Goal: Communication & Community: Answer question/provide support

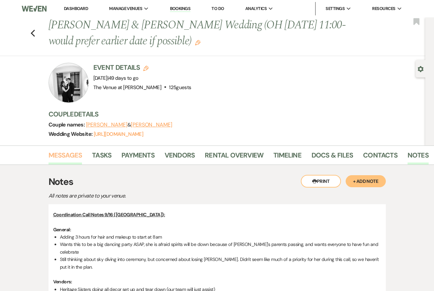
click at [58, 158] on link "Messages" at bounding box center [65, 157] width 34 height 15
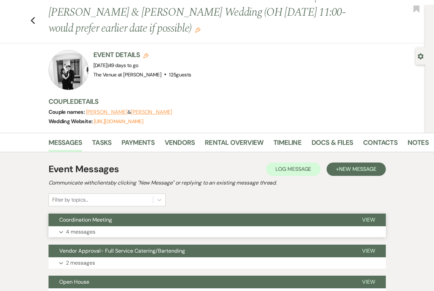
click at [77, 228] on p "4 messages" at bounding box center [80, 232] width 29 height 9
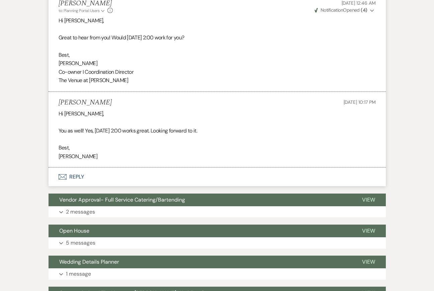
scroll to position [837, 0]
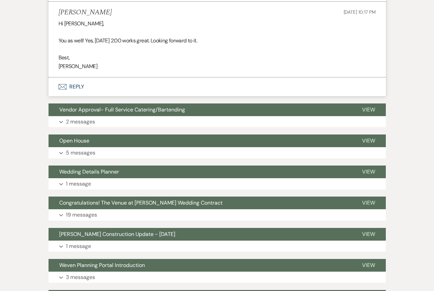
click at [135, 92] on button "Envelope Reply" at bounding box center [216, 87] width 337 height 19
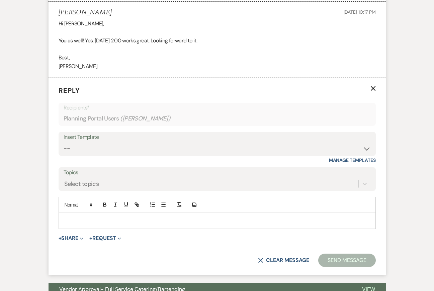
click at [155, 229] on div at bounding box center [217, 221] width 316 height 15
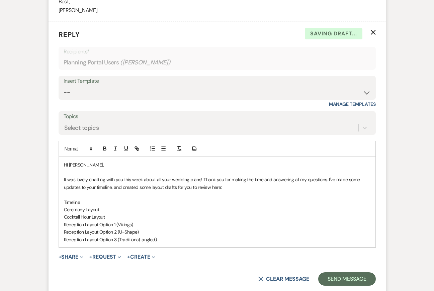
scroll to position [898, 0]
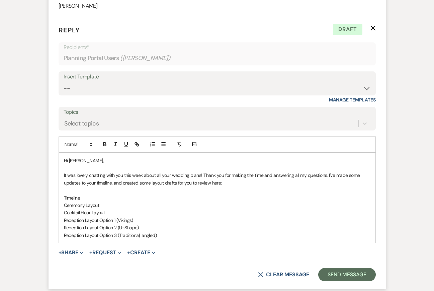
click at [73, 202] on p "Timeline" at bounding box center [217, 198] width 306 height 7
click at [137, 147] on icon "button" at bounding box center [137, 144] width 6 height 6
paste input "https://docs.google.com/spreadsheets/d/1puFlVBb7FRylcoFzl6qodbzBfp0a0OfJysOSZvx…"
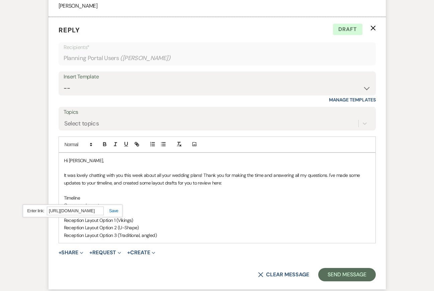
click at [112, 214] on link at bounding box center [111, 211] width 14 height 5
click at [156, 194] on p at bounding box center [217, 190] width 306 height 7
drag, startPoint x: 100, startPoint y: 214, endPoint x: 41, endPoint y: 214, distance: 58.2
click at [138, 147] on icon "button" at bounding box center [137, 144] width 6 height 6
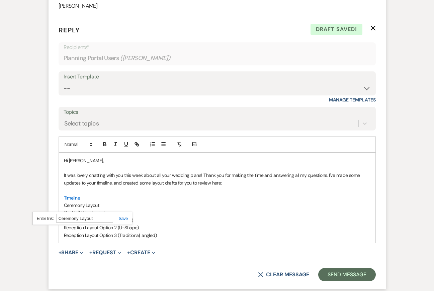
paste input "https://docs.google.com/drawings/d/1N7puFnqcLnnw7UuiW8hYYg8Thw9-zUt7I_zxuAoKZ3Q…"
click at [123, 221] on link at bounding box center [120, 218] width 14 height 5
click at [160, 194] on p at bounding box center [217, 190] width 306 height 7
drag, startPoint x: 108, startPoint y: 221, endPoint x: 37, endPoint y: 221, distance: 70.5
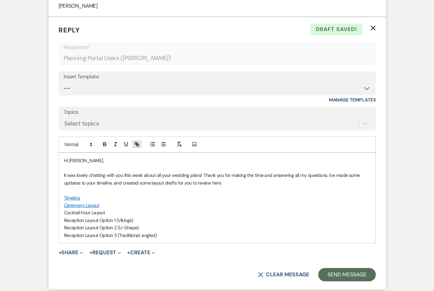
click at [136, 146] on icon "button" at bounding box center [137, 145] width 2 height 2
paste input "https://docs.google.com/drawings/d/16_fAmUxc1e822F0taXzr_kn60OuTiRbXDpWx15xgPbA…"
click at [125, 229] on link at bounding box center [124, 226] width 14 height 5
click at [164, 187] on p "It was lovely chatting with you this week about all your wedding plans! Thank y…" at bounding box center [217, 179] width 306 height 15
drag, startPoint x: 137, startPoint y: 229, endPoint x: 36, endPoint y: 229, distance: 101.3
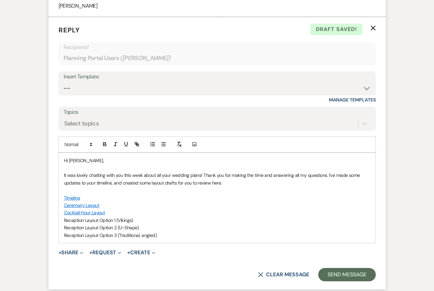
click at [137, 147] on icon "button" at bounding box center [137, 144] width 6 height 6
paste input "https://docs.google.com/drawings/d/1nM_9RQ09iOz3-Jn3U8FeomC6bXoYOPAvkYiv-VbBVVk…"
click at [140, 236] on link at bounding box center [138, 233] width 14 height 5
drag, startPoint x: 140, startPoint y: 238, endPoint x: 58, endPoint y: 237, distance: 81.9
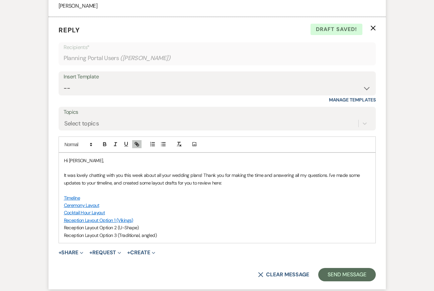
click at [59, 238] on div "Hi Danielle, It was lovely chatting with you this week about all your wedding p…" at bounding box center [217, 198] width 316 height 90
click at [136, 146] on icon "button" at bounding box center [137, 145] width 2 height 2
paste input "https://docs.google.com/drawings/d/1sBA1oOzknYG6VhHilQZw4vBREiTOSBJ-nru78qsnFgk…"
click at [143, 244] on link at bounding box center [140, 241] width 14 height 5
drag, startPoint x: 158, startPoint y: 245, endPoint x: 50, endPoint y: 245, distance: 108.3
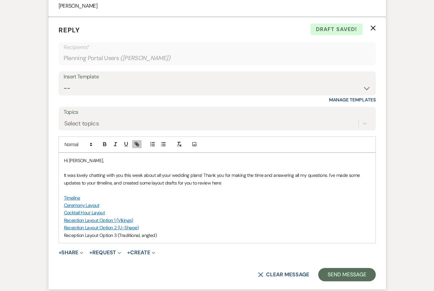
click at [52, 245] on form "Reply X Draft saved! Recipients* Planning Portal Users ( Danielle Febus ) Inser…" at bounding box center [216, 153] width 337 height 273
click at [137, 147] on icon "button" at bounding box center [137, 144] width 6 height 6
paste input "https://docs.google.com/drawings/d/1wcLVmjf5vy4lLDw0UWCUR5uDHLI3ko7sPZnK2OaaTxs…"
type input "https://docs.google.com/drawings/d/1wcLVmjf5vy4lLDw0UWCUR5uDHLI3ko7sPZnK2OaaTxs…"
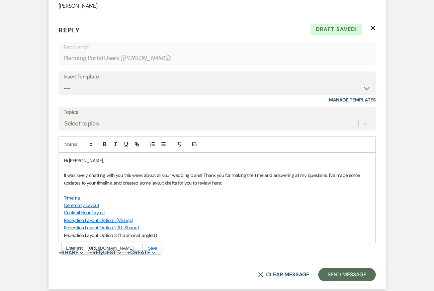
scroll to position [0, 0]
click at [148, 251] on link at bounding box center [149, 248] width 14 height 5
click at [179, 217] on p "Cocktail Hour Layout" at bounding box center [217, 212] width 306 height 7
click at [176, 239] on p "Reception Layout Option 3 (Traditional, angled)" at bounding box center [217, 235] width 306 height 7
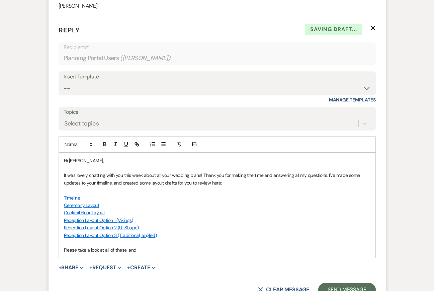
click at [91, 254] on p "Please take a look at all of these, and" at bounding box center [217, 250] width 306 height 7
click at [195, 254] on p "Please take a close look at all of these, and" at bounding box center [217, 250] width 306 height 7
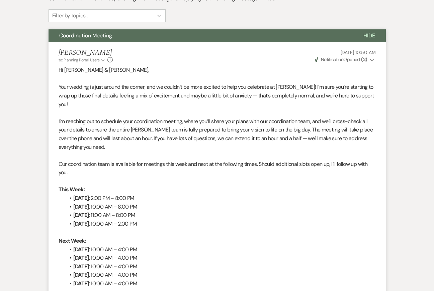
scroll to position [12, 0]
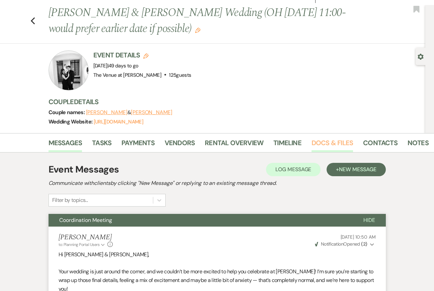
click at [326, 142] on link "Docs & Files" at bounding box center [331, 145] width 41 height 15
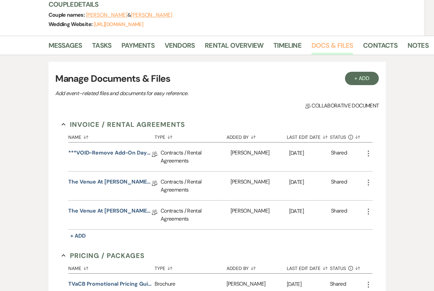
scroll to position [111, 0]
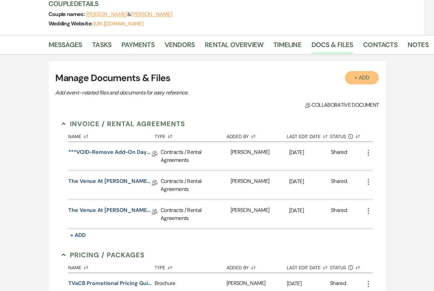
click at [359, 79] on button "+ Add" at bounding box center [362, 77] width 34 height 13
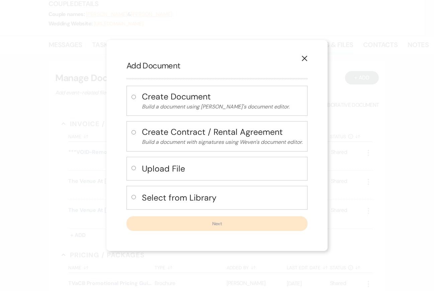
click at [199, 202] on h4 "Select from Library" at bounding box center [222, 198] width 160 height 12
radio input "true"
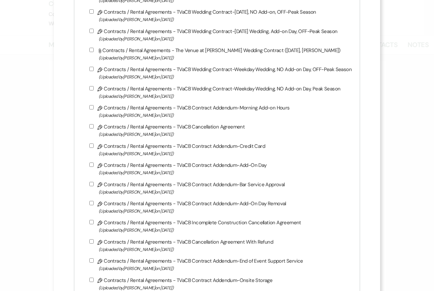
scroll to position [1085, 0]
click at [211, 115] on label "Pencil Contracts / Rental Agreements - TVaCB Contract Addendum-Morning Add-on H…" at bounding box center [220, 111] width 262 height 16
click at [94, 109] on input "Pencil Contracts / Rental Agreements - TVaCB Contract Addendum-Morning Add-on H…" at bounding box center [91, 107] width 4 height 4
checkbox input "true"
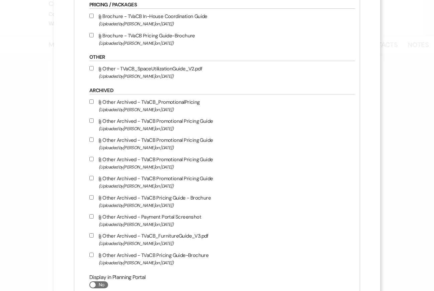
scroll to position [1457, 0]
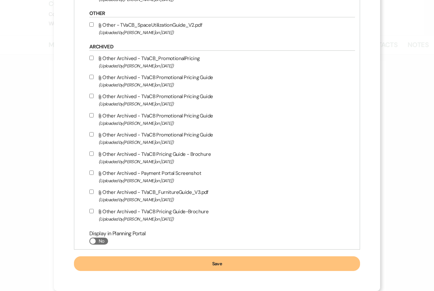
click at [244, 264] on button "Save" at bounding box center [217, 264] width 286 height 15
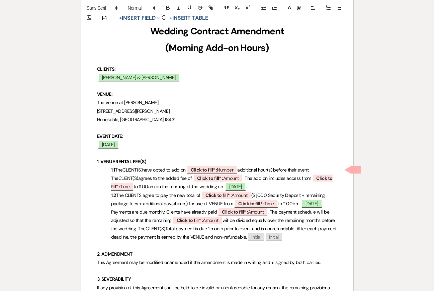
scroll to position [136, 0]
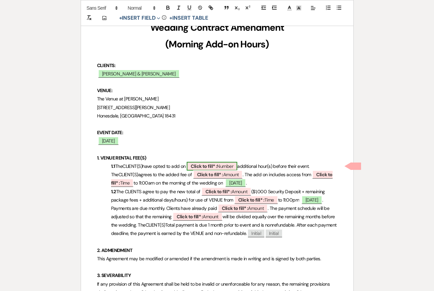
click at [210, 165] on b "Click to fill* :" at bounding box center [204, 166] width 26 height 6
select select "owner"
select select "Number"
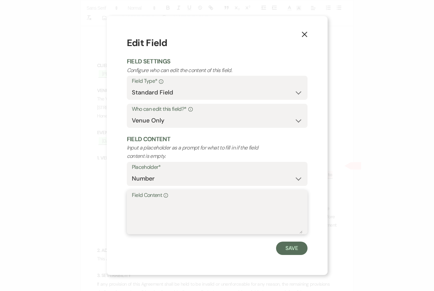
click at [176, 210] on textarea "Field Content Info" at bounding box center [217, 217] width 170 height 33
type textarea "3"
click at [290, 245] on button "Save" at bounding box center [291, 248] width 31 height 13
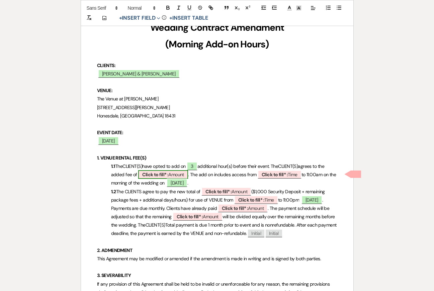
click at [168, 173] on b "Click to fill* :" at bounding box center [155, 175] width 26 height 6
select select "owner"
select select "Amount"
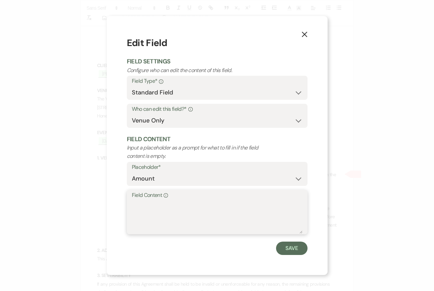
click at [165, 212] on textarea "Field Content Info" at bounding box center [217, 217] width 170 height 33
type textarea "$600"
click at [292, 250] on button "Save" at bounding box center [291, 248] width 31 height 13
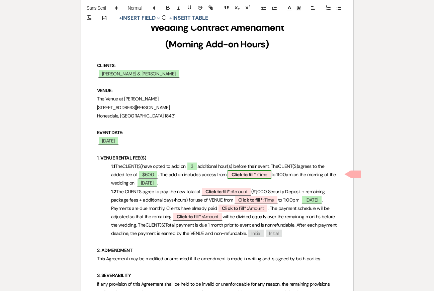
click at [259, 174] on span "Click to fill* : Time" at bounding box center [249, 174] width 44 height 9
select select "owner"
select select "Time"
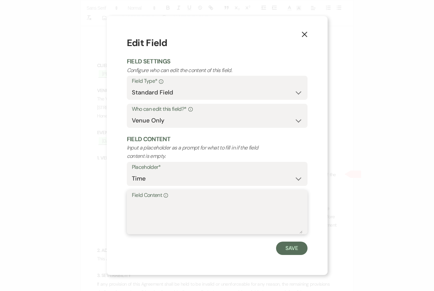
click at [226, 201] on textarea "Field Content Info" at bounding box center [217, 217] width 170 height 33
type textarea "8:00 am"
click at [288, 248] on button "Save" at bounding box center [291, 248] width 31 height 13
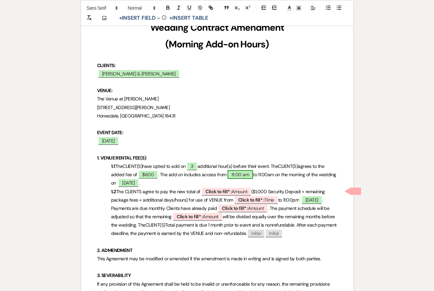
click at [241, 176] on span "8:00 am" at bounding box center [239, 174] width 25 height 9
select select "owner"
select select "Time"
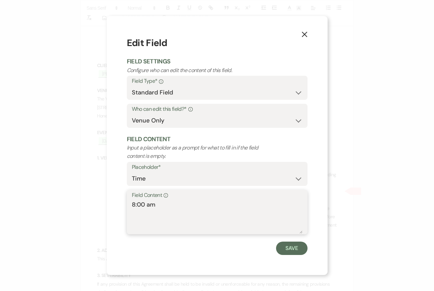
click at [147, 206] on textarea "8:00 am" at bounding box center [217, 217] width 170 height 33
type textarea "8:00am"
click at [291, 245] on button "Save" at bounding box center [291, 248] width 31 height 13
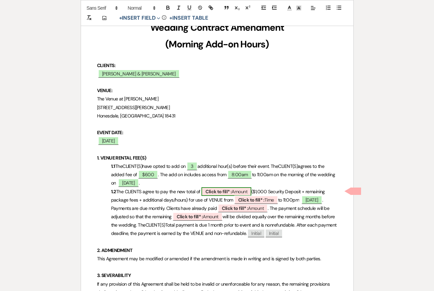
scroll to position [122, 0]
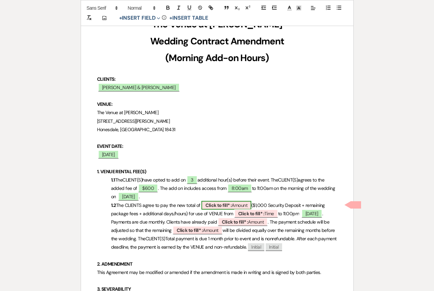
click at [234, 204] on span "Click to fill* : Amount" at bounding box center [226, 205] width 50 height 9
select select "owner"
select select "Amount"
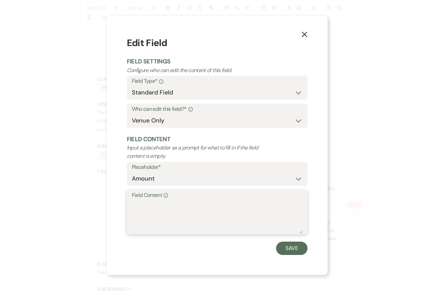
click at [209, 206] on textarea "Field Content Info" at bounding box center [217, 217] width 170 height 33
type textarea "$5,600"
click at [287, 248] on button "Save" at bounding box center [291, 248] width 31 height 13
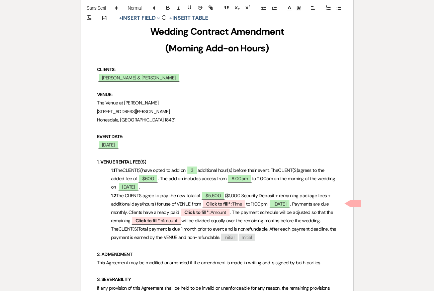
scroll to position [136, 0]
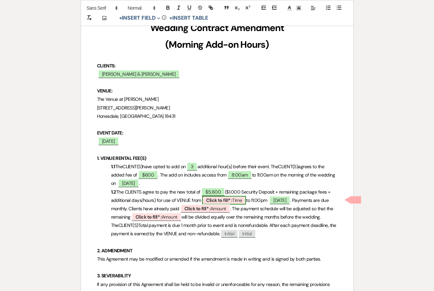
click at [226, 200] on b "Click to fill* :" at bounding box center [219, 201] width 26 height 6
select select "owner"
select select "Time"
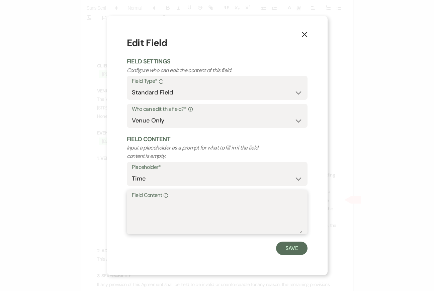
click at [218, 221] on textarea "Field Content Info" at bounding box center [217, 217] width 170 height 33
type textarea "8:00am"
click at [291, 248] on button "Save" at bounding box center [291, 248] width 31 height 13
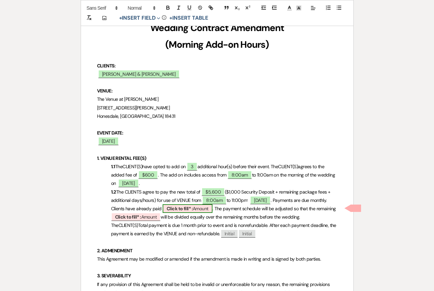
click at [190, 208] on b "Click to fill* :" at bounding box center [179, 209] width 26 height 6
select select "owner"
select select "Amount"
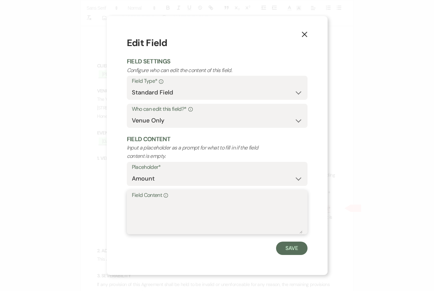
click at [152, 214] on textarea "Field Content Info" at bounding box center [217, 217] width 170 height 33
type textarea "$4,500"
click at [289, 252] on button "Save" at bounding box center [291, 248] width 31 height 13
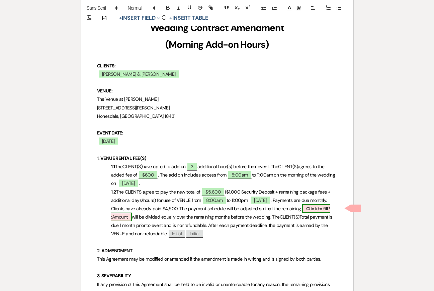
click at [126, 216] on span "Click to fill* : Amount" at bounding box center [220, 213] width 219 height 17
select select "owner"
select select "Amount"
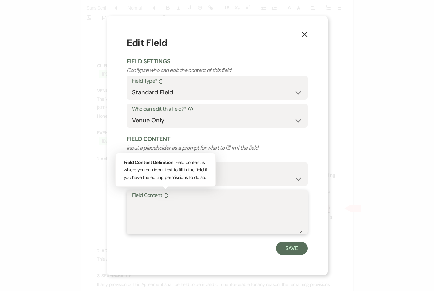
click at [164, 213] on textarea "Field Content Info Field Content Definition : Field content is where you can in…" at bounding box center [217, 217] width 170 height 33
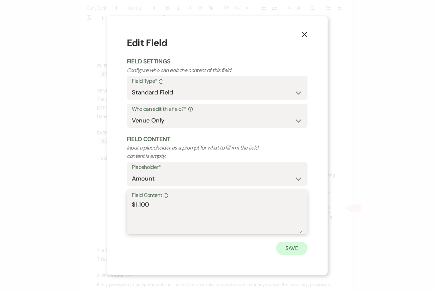
type textarea "$1,100"
click at [290, 248] on button "Save" at bounding box center [291, 248] width 31 height 13
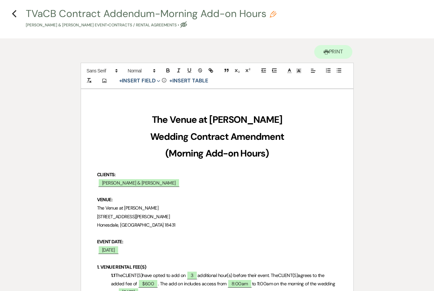
scroll to position [0, 0]
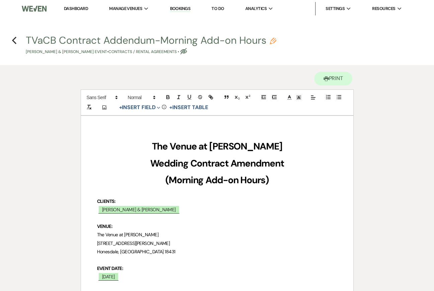
click at [209, 43] on button "TVaCB Contract Addendum-Morning Add-on Hours Pencil Danielle Febus & Danielle F…" at bounding box center [151, 45] width 250 height 20
select select "10"
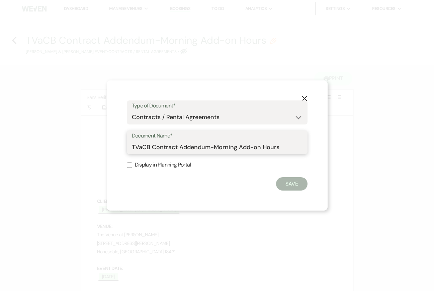
drag, startPoint x: 152, startPoint y: 149, endPoint x: 107, endPoint y: 149, distance: 45.1
click at [108, 149] on div "X Type of Document* Special Event Insurance Vendor Certificate of Insurance Con…" at bounding box center [217, 146] width 221 height 131
drag, startPoint x: 269, startPoint y: 148, endPoint x: 385, endPoint y: 148, distance: 115.7
click at [385, 148] on div "X Type of Document* Special Event Insurance Vendor Certificate of Insurance Con…" at bounding box center [217, 145] width 434 height 291
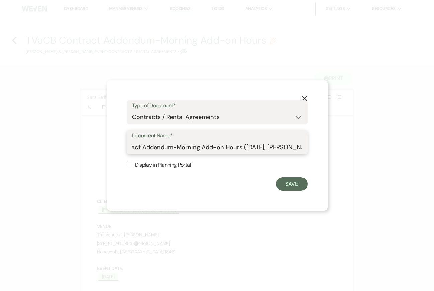
type input "The Venue at Carley Brook Contract Addendum-Morning Add-on Hours (11.07.2025, F…"
click at [178, 164] on label "Display in Planning Portal" at bounding box center [217, 165] width 181 height 10
click at [132, 164] on input "Display in Planning Portal" at bounding box center [129, 165] width 5 height 5
checkbox input "true"
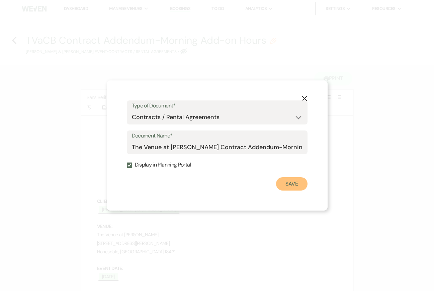
click at [297, 185] on button "Save" at bounding box center [291, 183] width 31 height 13
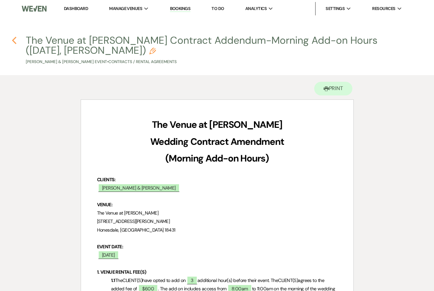
click at [15, 41] on icon "Previous" at bounding box center [14, 40] width 5 height 8
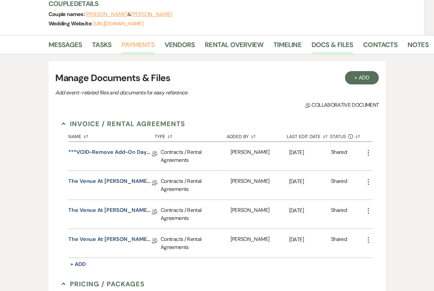
click at [138, 46] on link "Payments" at bounding box center [137, 46] width 33 height 15
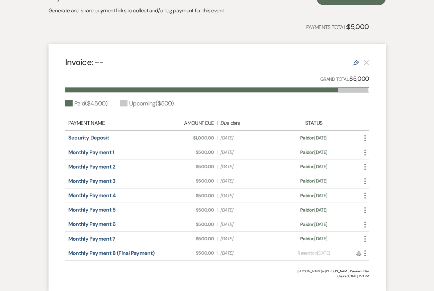
scroll to position [237, 0]
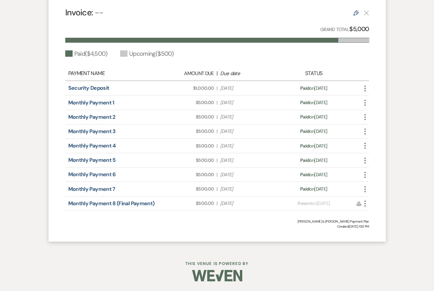
click at [364, 204] on use "button" at bounding box center [364, 204] width 1 height 6
click at [393, 101] on div "Payments Generate and share payment links to collect and/or log payment for thi…" at bounding box center [216, 88] width 381 height 320
click at [356, 13] on icon "Edit" at bounding box center [355, 12] width 5 height 5
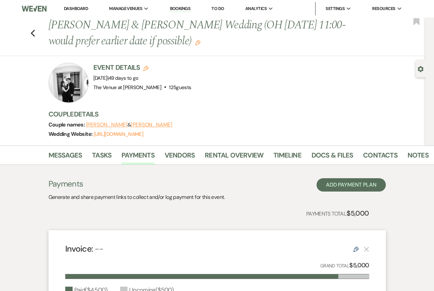
select select "1"
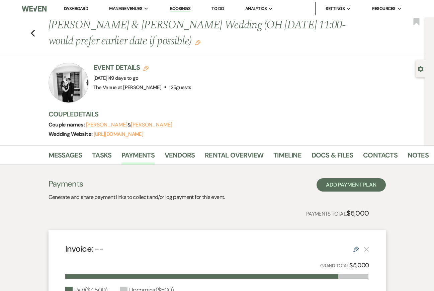
select select "1"
select select "2"
select select "flat"
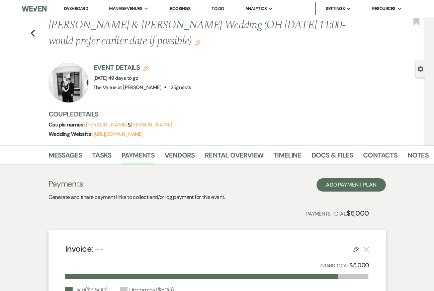
select select "client"
select select "onDueDate"
select select "client"
select select "weeks"
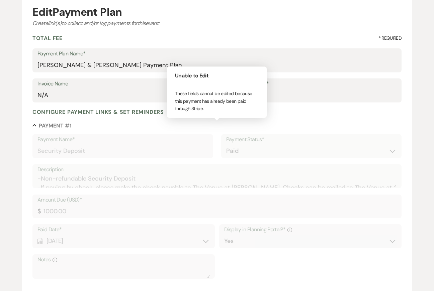
scroll to position [83, 0]
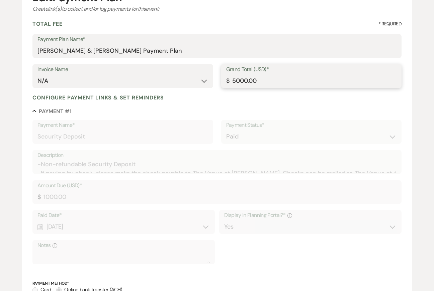
click at [238, 81] on input "5000.00" at bounding box center [311, 81] width 170 height 13
type input "5600.00"
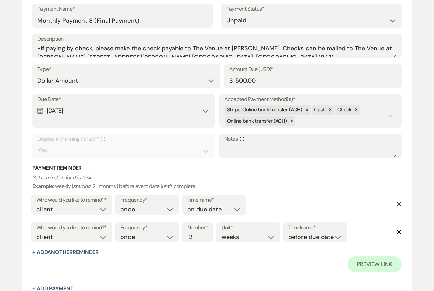
scroll to position [2029, 0]
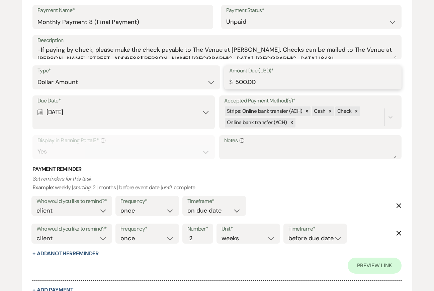
drag, startPoint x: 246, startPoint y: 79, endPoint x: 231, endPoint y: 79, distance: 14.4
click at [232, 79] on div "Amount Due (USD)* $ 500.00" at bounding box center [312, 78] width 177 height 24
type input "1100.00"
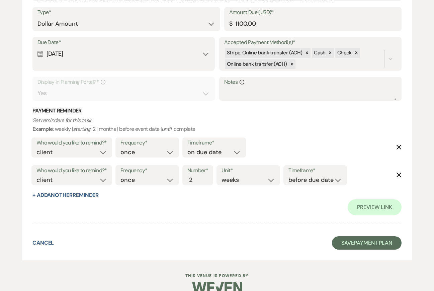
scroll to position [2098, 0]
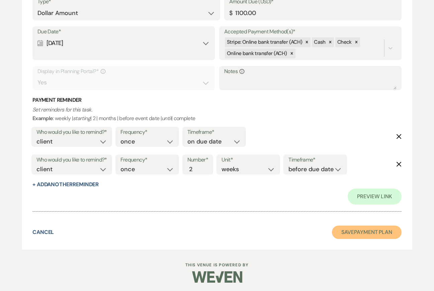
click at [356, 230] on button "Save Payment Plan" at bounding box center [367, 232] width 70 height 13
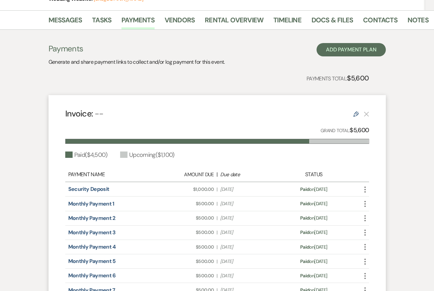
scroll to position [92, 0]
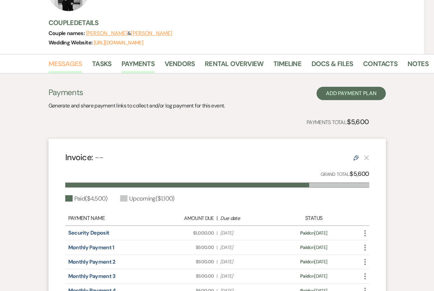
click at [70, 65] on link "Messages" at bounding box center [65, 65] width 34 height 15
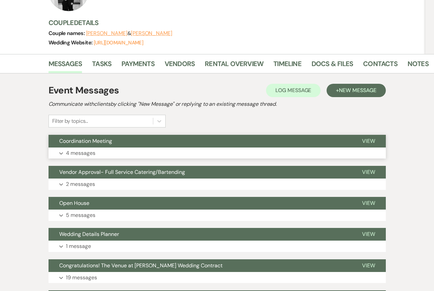
click at [126, 151] on button "Expand 4 messages" at bounding box center [216, 153] width 337 height 11
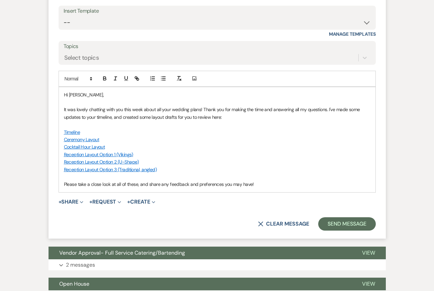
scroll to position [933, 0]
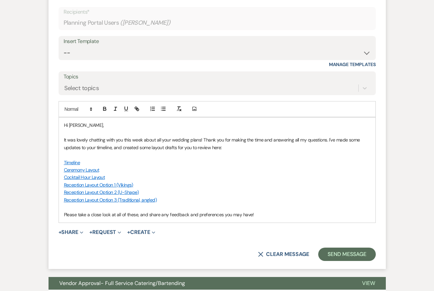
click at [279, 219] on p "Please take a close look at all of these, and share any feedback and preference…" at bounding box center [217, 214] width 306 height 7
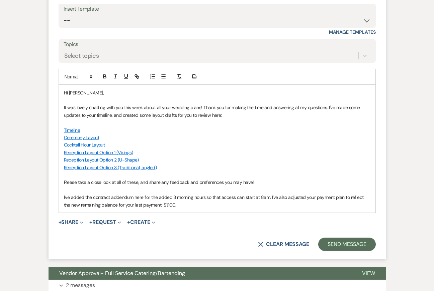
scroll to position [968, 0]
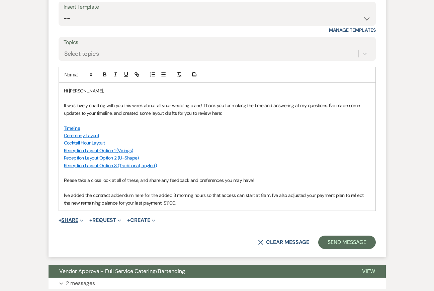
click at [83, 223] on icon "Expand" at bounding box center [81, 220] width 3 height 3
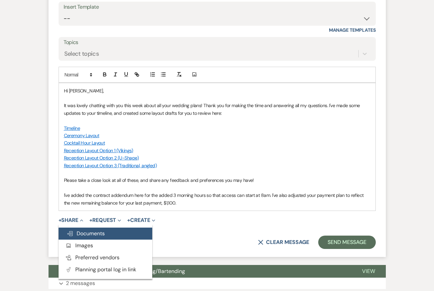
click at [91, 237] on span "Doc Upload Documents" at bounding box center [86, 233] width 38 height 7
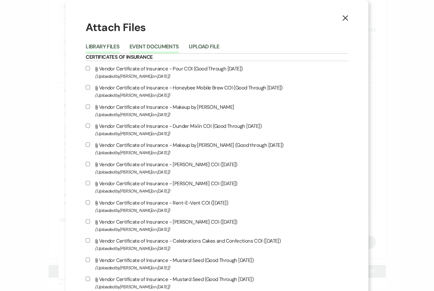
click at [166, 47] on button "Event Documents" at bounding box center [153, 48] width 49 height 9
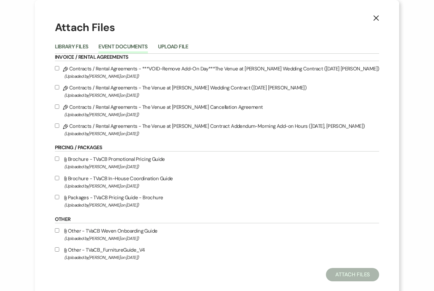
click at [161, 126] on label "Pencil Contracts / Rental Agreements - The Venue at Carley Brook Contract Adden…" at bounding box center [217, 130] width 324 height 16
click at [59, 126] on input "Pencil Contracts / Rental Agreements - The Venue at Carley Brook Contract Adden…" at bounding box center [57, 126] width 4 height 4
checkbox input "true"
click at [336, 280] on button "Attach Files" at bounding box center [352, 274] width 53 height 13
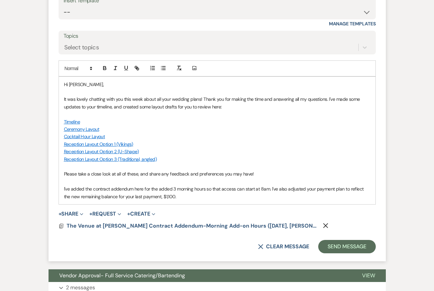
scroll to position [976, 0]
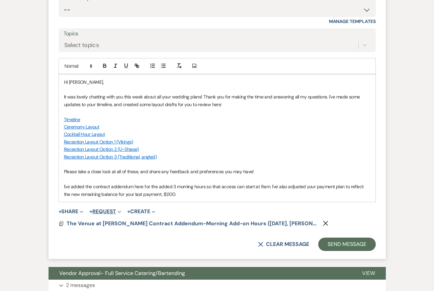
click at [115, 215] on button "+ Request Expand" at bounding box center [105, 211] width 32 height 5
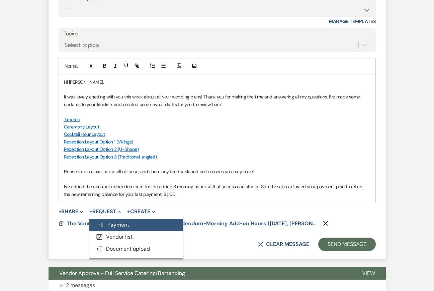
click at [145, 231] on button "Generate Payment Payment" at bounding box center [136, 225] width 94 height 12
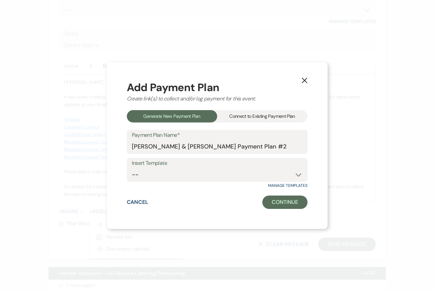
click at [250, 117] on div "Connect to Existing Payment Plan" at bounding box center [262, 116] width 90 height 12
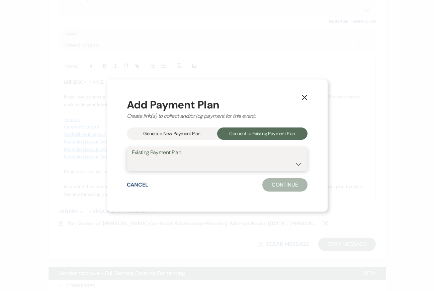
click at [195, 167] on select "Danielle Febus & Dario Basile's Payment Plan" at bounding box center [217, 163] width 170 height 13
select select "18243"
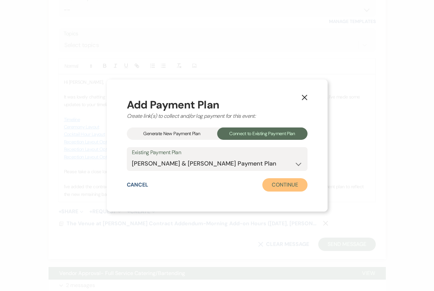
click at [275, 185] on button "Continue" at bounding box center [284, 184] width 45 height 13
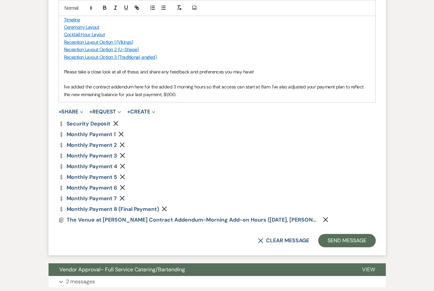
scroll to position [1079, 0]
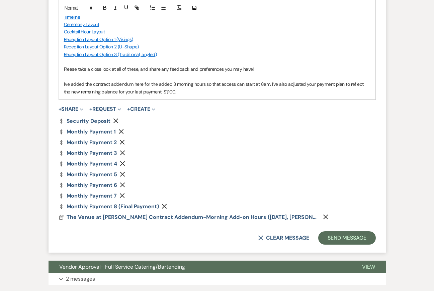
click at [121, 134] on use "button" at bounding box center [121, 131] width 5 height 5
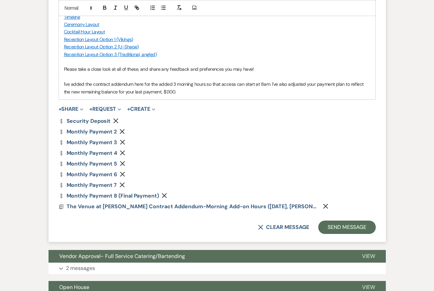
click at [121, 134] on icon "Remove" at bounding box center [121, 131] width 5 height 5
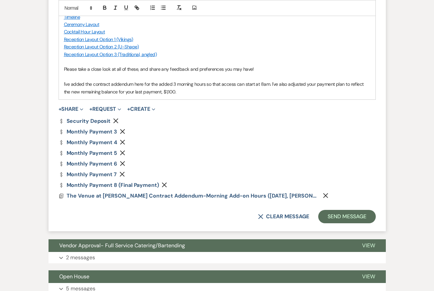
click at [121, 134] on use "button" at bounding box center [122, 131] width 5 height 5
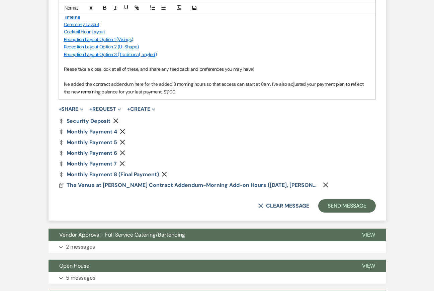
click at [121, 134] on use "button" at bounding box center [122, 131] width 5 height 5
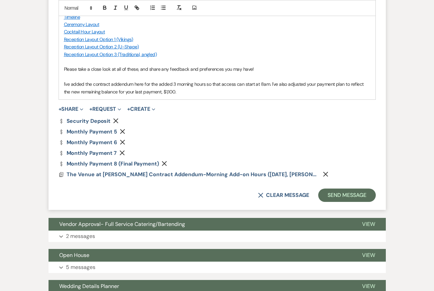
click at [121, 134] on use "button" at bounding box center [122, 131] width 5 height 5
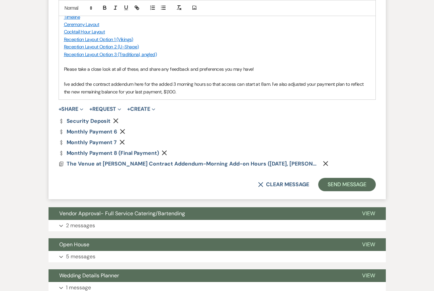
click at [121, 134] on use "button" at bounding box center [122, 131] width 5 height 5
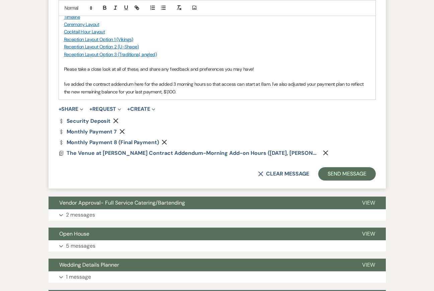
click at [121, 134] on icon "Remove" at bounding box center [121, 131] width 5 height 5
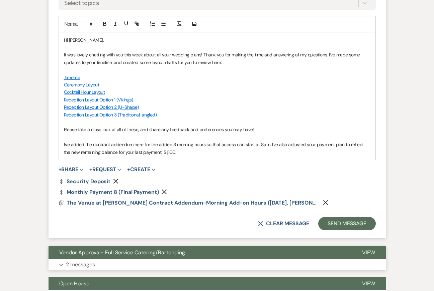
scroll to position [1005, 0]
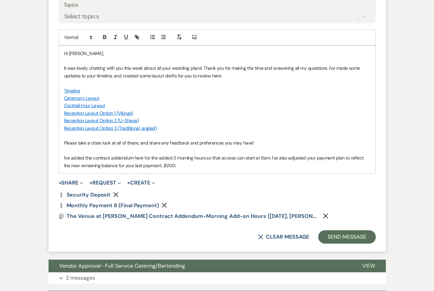
click at [117, 198] on icon "Remove" at bounding box center [115, 194] width 5 height 5
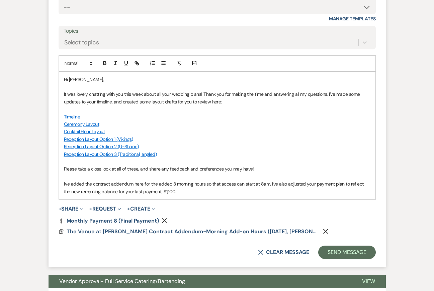
scroll to position [977, 0]
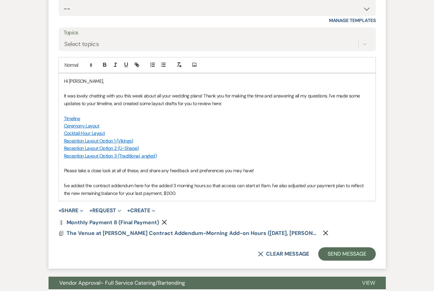
click at [245, 160] on p "Reception Layout Option 3 (Traditional, angled)" at bounding box center [217, 155] width 306 height 7
click at [220, 197] on p "I've added the contract addendum here for the added 3 morning hours so that acc…" at bounding box center [217, 189] width 306 height 15
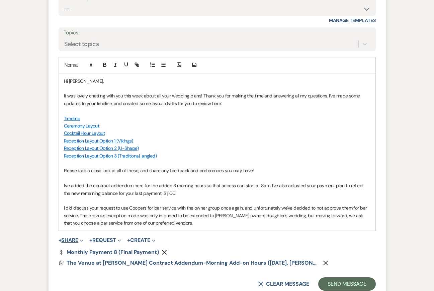
click at [83, 243] on icon "Expand" at bounding box center [81, 240] width 3 height 3
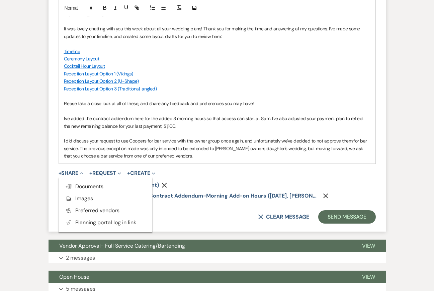
scroll to position [1047, 0]
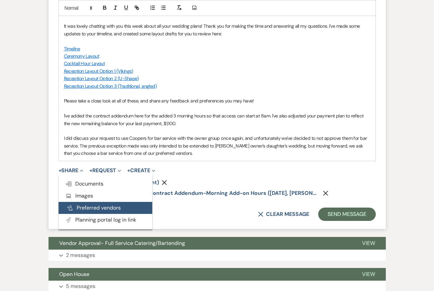
click at [113, 214] on button "Pref Vendors Preferred vendors" at bounding box center [105, 208] width 94 height 12
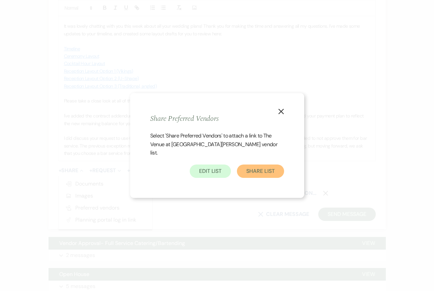
click at [255, 167] on button "Share List" at bounding box center [260, 171] width 47 height 13
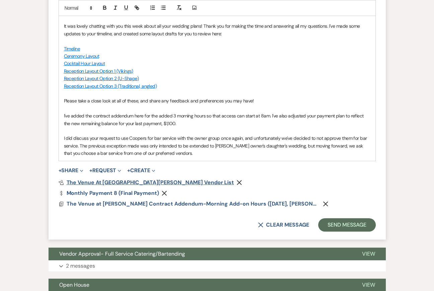
click at [129, 186] on span "The Venue at Carley Brook's Vendor List" at bounding box center [150, 182] width 167 height 7
click at [251, 127] on p "I've added the contract addendum here for the added 3 morning hours so that acc…" at bounding box center [217, 119] width 306 height 15
click at [226, 157] on p "I did discuss your request to use Coopers for bar service with the owner group …" at bounding box center [217, 146] width 306 height 22
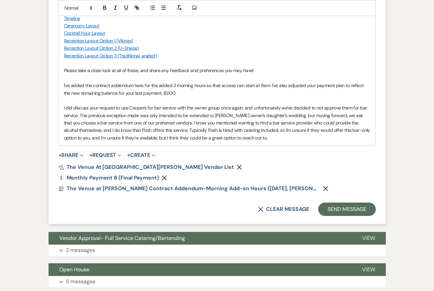
scroll to position [1079, 0]
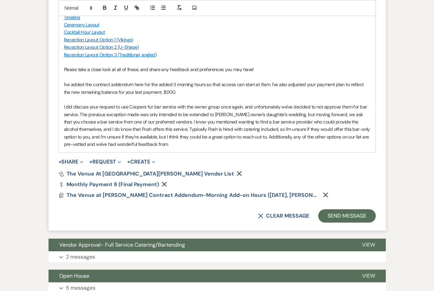
click at [103, 148] on p "I did discuss your request to use Coopers for bar service with the owner group …" at bounding box center [217, 125] width 306 height 45
click at [158, 148] on p "I did discuss your request to use Coopers for bar service with the owner group …" at bounding box center [217, 125] width 306 height 45
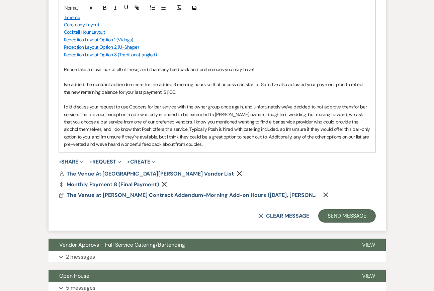
click at [216, 120] on p "I did discuss your request to use Coopers for bar service with the owner group …" at bounding box center [217, 125] width 306 height 45
drag, startPoint x: 87, startPoint y: 154, endPoint x: 191, endPoint y: 153, distance: 104.3
click at [191, 148] on p "I did discuss your request to use Coopers for bar service with the owner group …" at bounding box center [217, 125] width 306 height 45
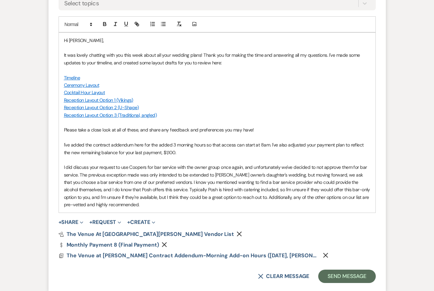
scroll to position [1020, 0]
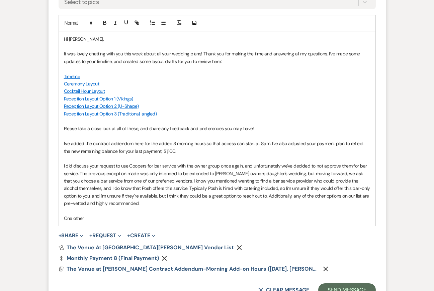
drag, startPoint x: 89, startPoint y: 225, endPoint x: 37, endPoint y: 225, distance: 52.5
click at [277, 132] on p "Please take a close look at all of these, and share any feedback and preference…" at bounding box center [217, 128] width 306 height 7
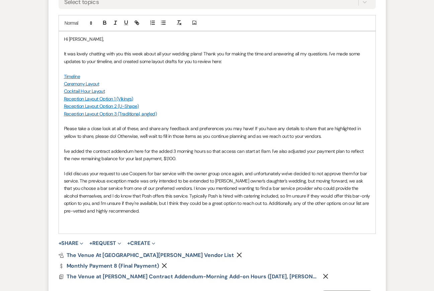
click at [122, 234] on div "Hi Danielle, It was lovely chatting with you this week about all your wedding p…" at bounding box center [217, 132] width 316 height 203
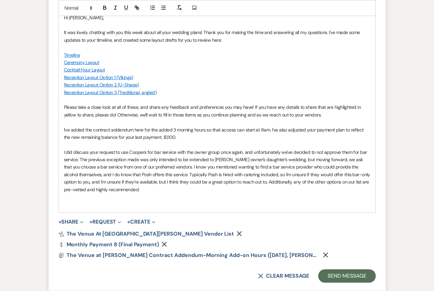
scroll to position [1044, 0]
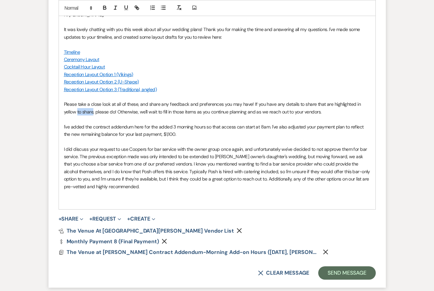
drag, startPoint x: 80, startPoint y: 119, endPoint x: 46, endPoint y: 119, distance: 33.4
click at [49, 119] on form "Reply X Draft Recipients* Planning Portal Users ( Danielle Febus ) Insert Templ…" at bounding box center [216, 79] width 337 height 417
click at [266, 157] on p "I did discuss your request to use Coopers for bar service with the owner group …" at bounding box center [217, 168] width 306 height 45
click at [161, 191] on p "I did discuss your request to use Coopers for bar service with the owner group …" at bounding box center [217, 168] width 306 height 45
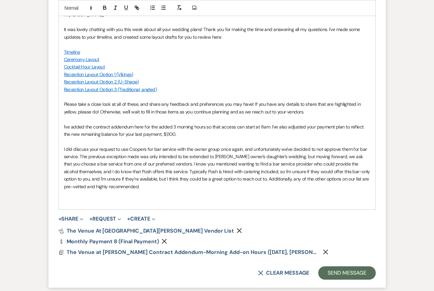
click at [161, 198] on p at bounding box center [217, 194] width 306 height 7
click at [161, 205] on p at bounding box center [217, 201] width 306 height 7
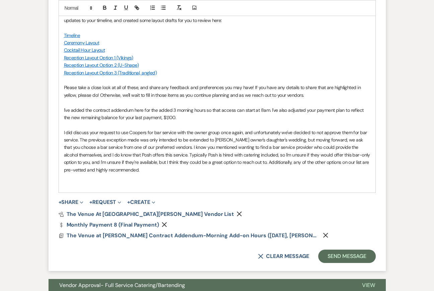
scroll to position [1063, 0]
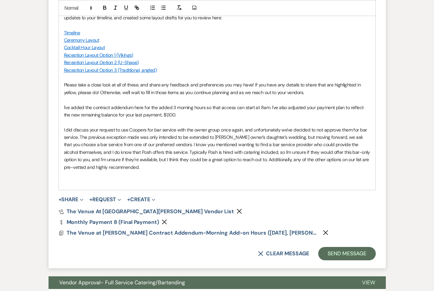
click at [100, 117] on p "I've added the contract addendum here for the added 3 morning hours so that acc…" at bounding box center [217, 111] width 306 height 15
click at [116, 186] on p at bounding box center [217, 181] width 306 height 7
click at [317, 139] on p "I did discuss your request to use Coopers for bar service with the owner group …" at bounding box center [217, 148] width 306 height 45
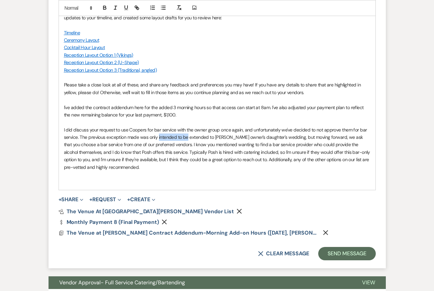
drag, startPoint x: 158, startPoint y: 146, endPoint x: 188, endPoint y: 146, distance: 30.1
click at [188, 146] on p "I did discuss your request to use Coopers for bar service with the owner group …" at bounding box center [217, 148] width 306 height 45
click at [182, 146] on p "I did discuss your request to use Coopers for bar service with the owner group …" at bounding box center [217, 148] width 306 height 45
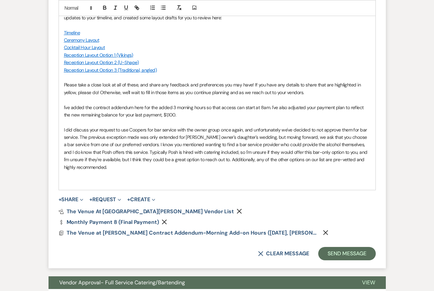
click at [306, 144] on p "I did discuss your request to use Coopers for bar service with the owner group …" at bounding box center [217, 148] width 306 height 45
click at [345, 147] on p "I did discuss your request to use Coopers for bar service with the owner group …" at bounding box center [217, 148] width 306 height 45
click at [166, 153] on p "I did discuss your request to use Coopers for bar service with the owner group …" at bounding box center [217, 148] width 306 height 45
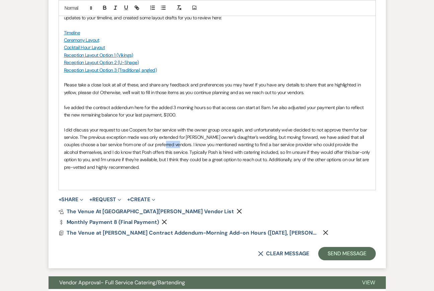
click at [166, 153] on p "I did discuss your request to use Coopers for bar service with the owner group …" at bounding box center [217, 148] width 306 height 45
click at [217, 143] on p "I did discuss your request to use Coopers for bar service with the owner group …" at bounding box center [217, 148] width 306 height 45
click at [216, 171] on p "I did discuss your request to use Coopers for bar service with the owner group …" at bounding box center [217, 148] width 306 height 45
click at [173, 153] on p "I did discuss your request to use Coopers for bar service with the owner group …" at bounding box center [217, 148] width 306 height 45
click at [289, 142] on p "I did discuss your request to use Coopers for bar service with the owner group …" at bounding box center [217, 148] width 306 height 45
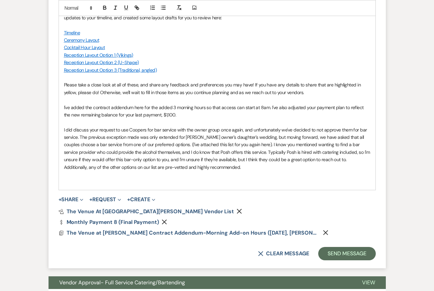
click at [176, 150] on p "I did discuss your request to use Coopers for bar service with the owner group …" at bounding box center [217, 148] width 306 height 45
click at [252, 151] on p "I did discuss your request to use Coopers for bar service with the owner group …" at bounding box center [217, 148] width 306 height 45
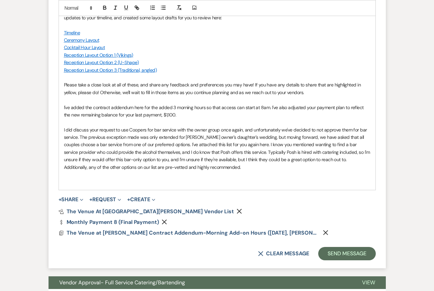
click at [314, 186] on p at bounding box center [217, 181] width 306 height 7
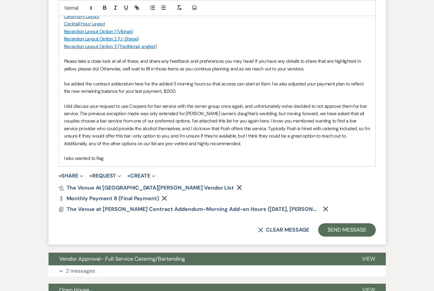
scroll to position [1087, 0]
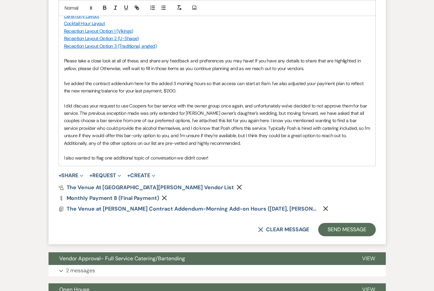
drag, startPoint x: 214, startPoint y: 166, endPoint x: 44, endPoint y: 166, distance: 169.1
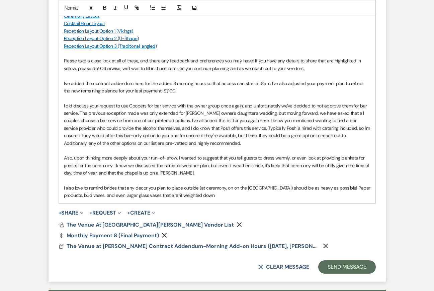
click at [341, 196] on p "I also love to remind brides that any decor you plan to place outside (at cerem…" at bounding box center [217, 192] width 306 height 15
click at [223, 200] on p "I also love to remind brides that any decor you plan to place outside (at cerem…" at bounding box center [217, 192] width 306 height 15
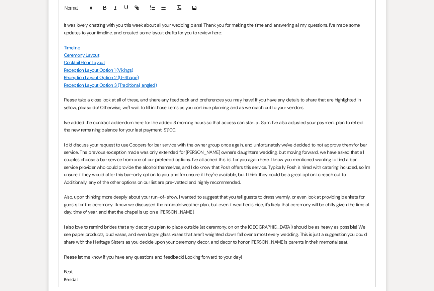
scroll to position [1053, 0]
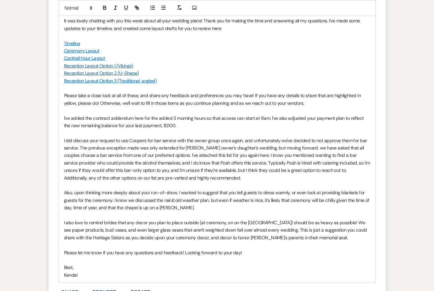
click at [188, 219] on p at bounding box center [217, 215] width 306 height 7
click at [282, 153] on p "I did discuss your request to use Coopers for bar service with the owner group …" at bounding box center [217, 159] width 306 height 45
click at [280, 212] on p "Also, upon thinking more deeply about your run-of-show, I wanted to suggest tha…" at bounding box center [217, 200] width 306 height 22
click at [300, 257] on p "Please let me know if you have any questions and feedback! Looking forward to y…" at bounding box center [217, 252] width 306 height 7
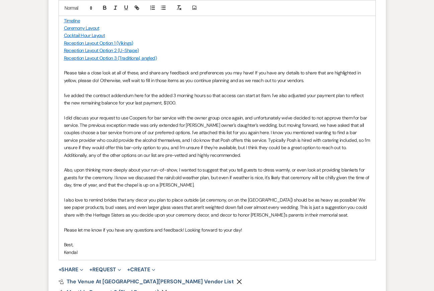
scroll to position [1076, 0]
click at [180, 180] on p "Also, upon thinking more deeply about your run-of-show, I wanted to suggest tha…" at bounding box center [217, 177] width 306 height 22
click at [204, 234] on p "Please let me know if you have any questions and feedback! Looking forward to y…" at bounding box center [217, 229] width 306 height 7
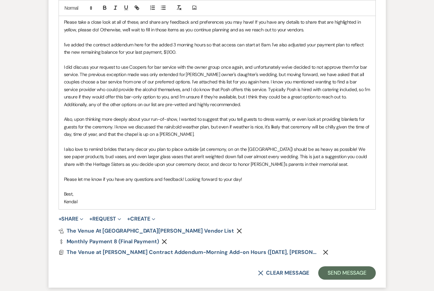
scroll to position [1128, 0]
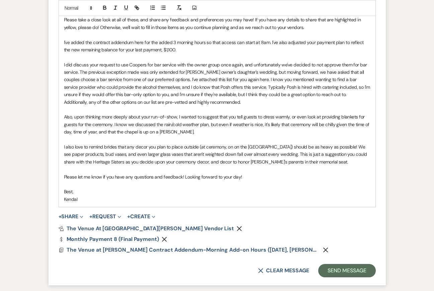
click at [201, 106] on p "I did discuss your request to use Coopers for bar service with the owner group …" at bounding box center [217, 83] width 306 height 45
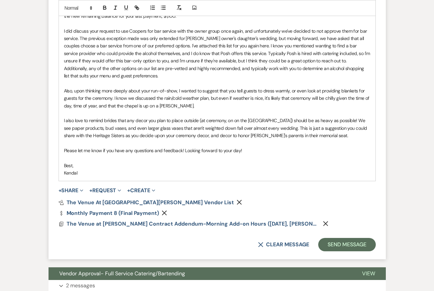
scroll to position [1163, 0]
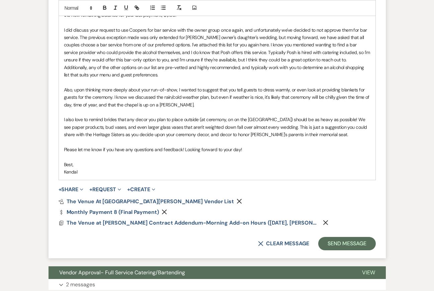
click at [111, 128] on p "I also love to remind brides that any decor you plan to place outside (at cerem…" at bounding box center [217, 127] width 306 height 22
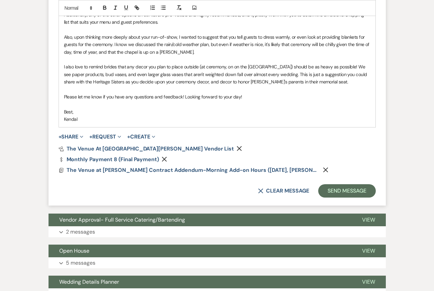
scroll to position [1216, 0]
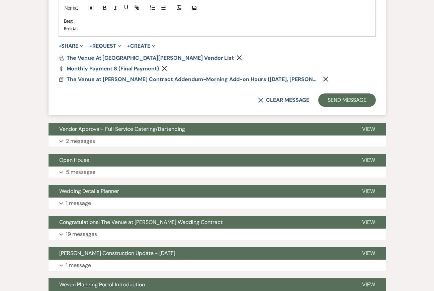
scroll to position [1308, 0]
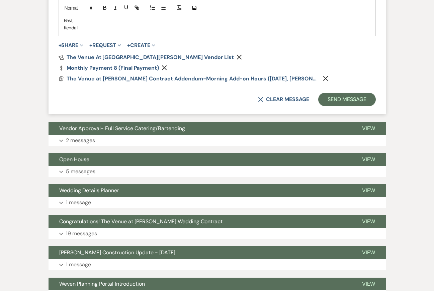
select select "8"
select select "5"
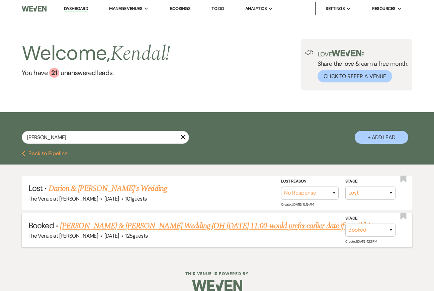
click at [194, 225] on link "Danielle Febus & Dario Basile's Wedding (OH 8/10 11:00-would prefer earlier dat…" at bounding box center [215, 226] width 310 height 12
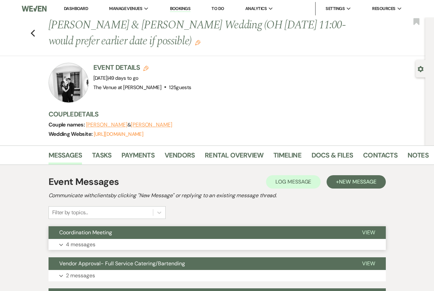
click at [229, 241] on button "Expand 4 messages" at bounding box center [216, 244] width 337 height 11
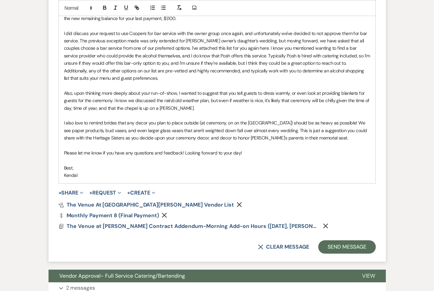
click at [250, 119] on p at bounding box center [217, 115] width 306 height 7
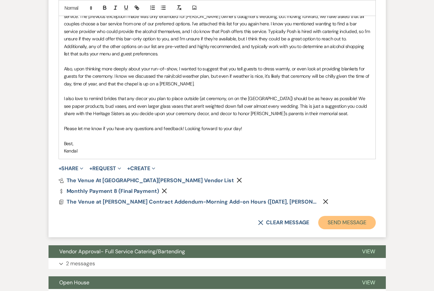
click at [342, 230] on button "Send Message" at bounding box center [346, 222] width 57 height 13
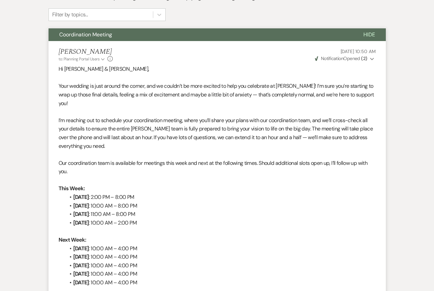
scroll to position [0, 0]
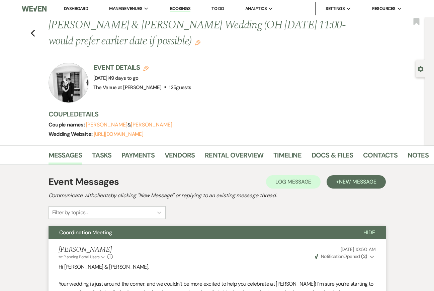
click at [195, 43] on icon "Edit" at bounding box center [197, 42] width 5 height 5
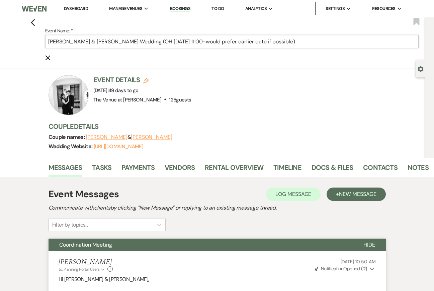
drag, startPoint x: 150, startPoint y: 41, endPoint x: 273, endPoint y: 38, distance: 123.0
click at [273, 38] on input "Danielle Febus & Dario Basile's Wedding (OH 8/10 11:00-would prefer earlier dat…" at bounding box center [231, 41] width 373 height 13
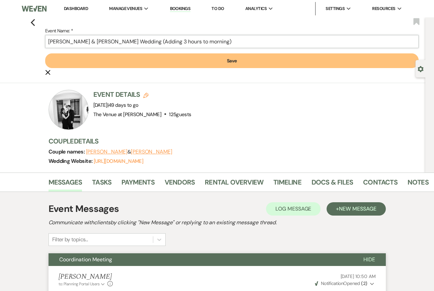
type input "Danielle Febus & Dario Basile's Wedding (Adding 3 hours to morning)"
click at [231, 61] on button "Save" at bounding box center [231, 60] width 373 height 15
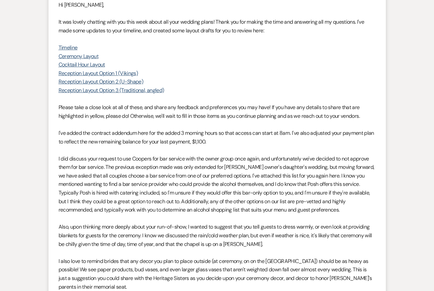
scroll to position [934, 0]
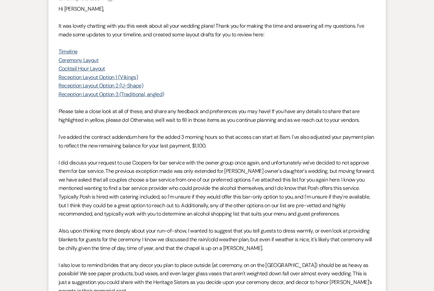
click at [243, 167] on p "I did discuss your request to use Coopers for bar service with the owner group …" at bounding box center [216, 189] width 317 height 60
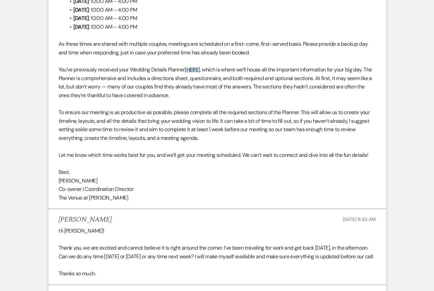
scroll to position [0, 0]
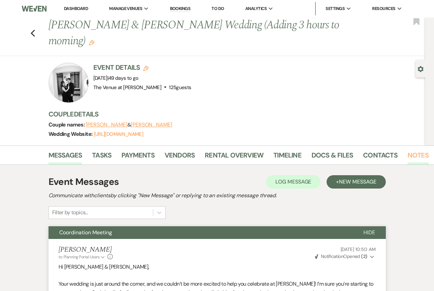
click at [407, 150] on link "Notes" at bounding box center [417, 157] width 21 height 15
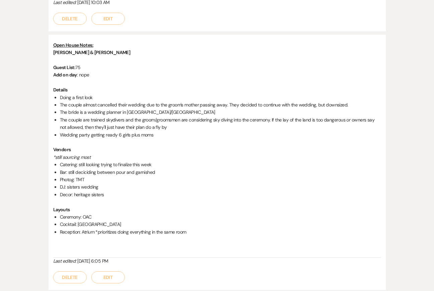
scroll to position [578, 0]
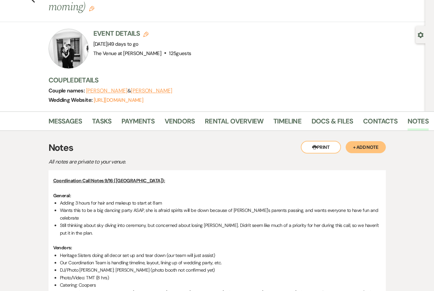
scroll to position [0, 0]
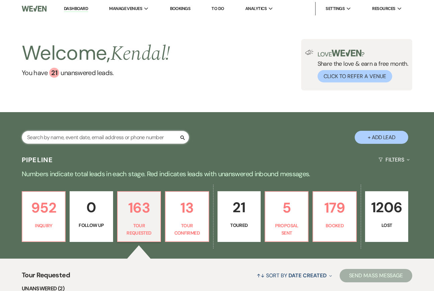
click at [75, 134] on input "text" at bounding box center [105, 137] width 167 height 13
type input "febus"
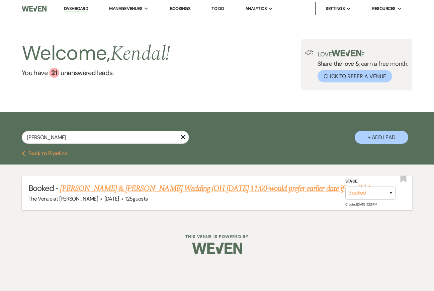
click at [122, 191] on link "Danielle Febus & Dario Basile's Wedding (OH 8/10 11:00-would prefer earlier dat…" at bounding box center [215, 189] width 310 height 12
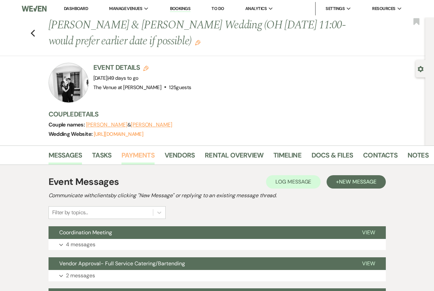
click at [136, 154] on link "Payments" at bounding box center [137, 157] width 33 height 15
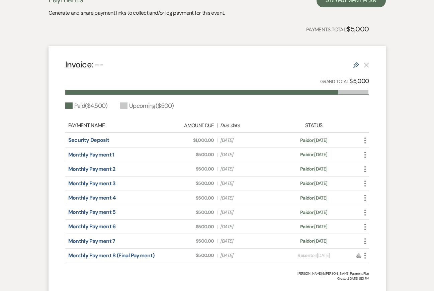
scroll to position [199, 0]
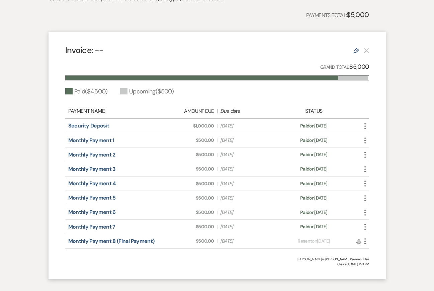
click at [396, 55] on div "Payments Generate and share payment links to collect and/or log payment for thi…" at bounding box center [216, 126] width 381 height 320
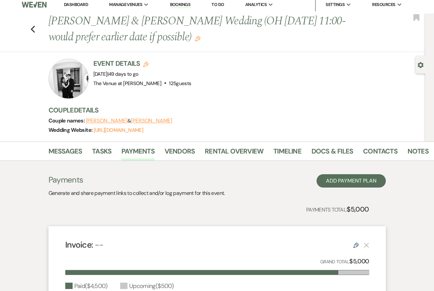
scroll to position [0, 0]
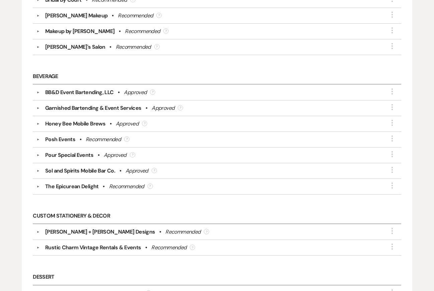
scroll to position [728, 0]
click at [37, 138] on button "▼" at bounding box center [38, 139] width 8 height 3
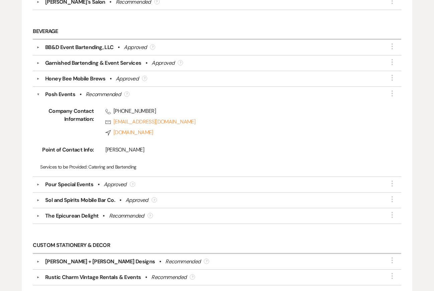
scroll to position [776, 0]
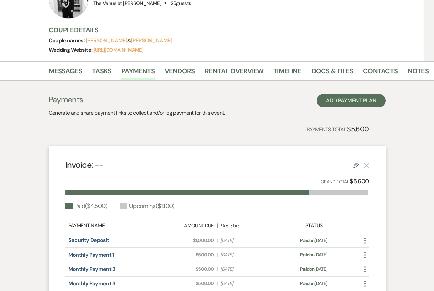
scroll to position [81, 0]
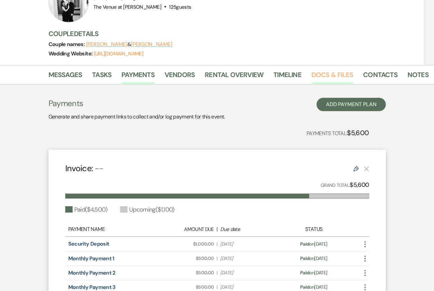
click at [327, 70] on link "Docs & Files" at bounding box center [331, 77] width 41 height 15
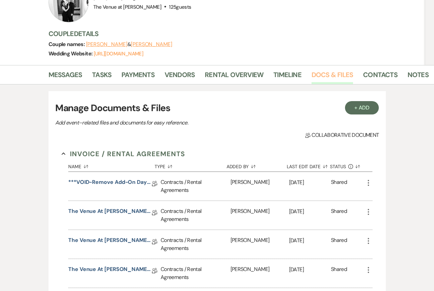
scroll to position [128, 0]
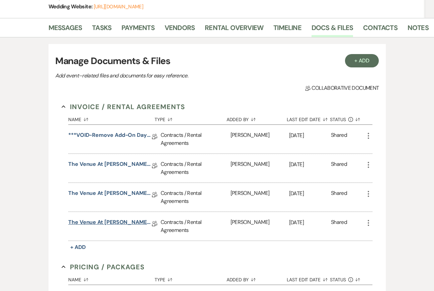
click at [108, 219] on link "The Venue at Carley Brook Contract Addendum-Morning Add-on Hours (11.07.2025, F…" at bounding box center [110, 224] width 84 height 10
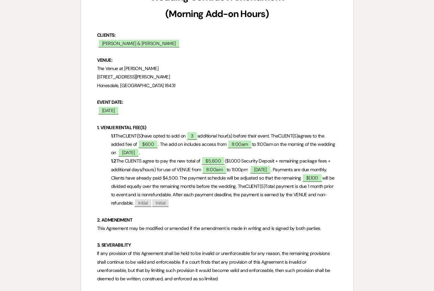
scroll to position [150, 0]
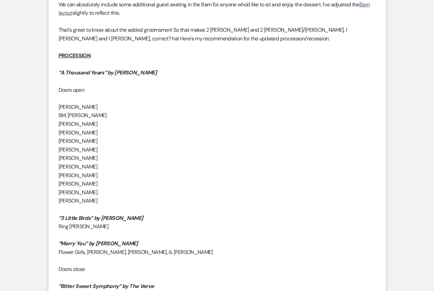
scroll to position [4400, 0]
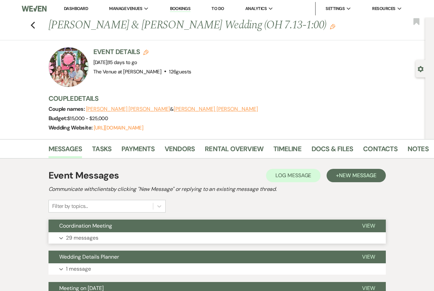
click at [77, 237] on p "29 messages" at bounding box center [82, 238] width 32 height 9
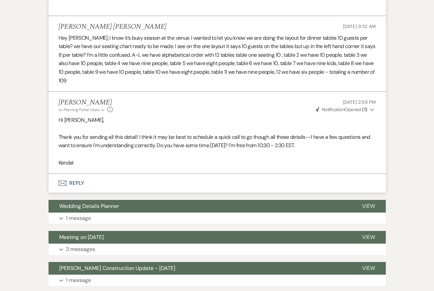
scroll to position [5720, 0]
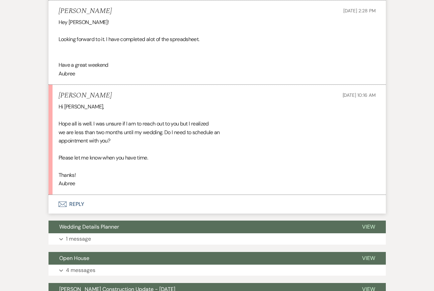
scroll to position [5656, 0]
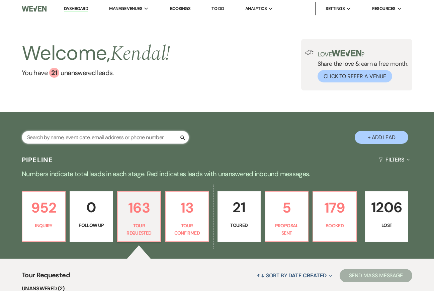
click at [81, 136] on input "text" at bounding box center [105, 137] width 167 height 13
type input "[PERSON_NAME]"
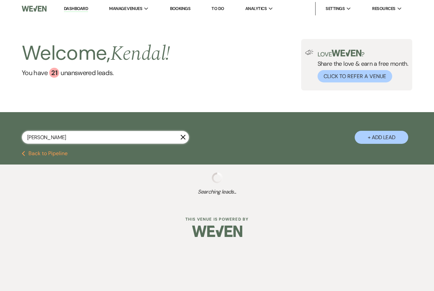
select select "8"
select select "4"
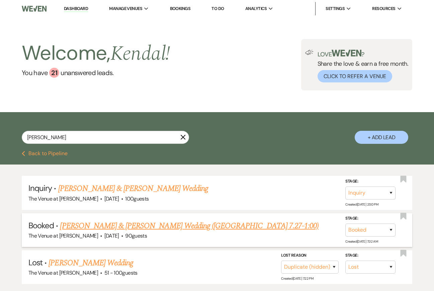
click at [153, 226] on link "[PERSON_NAME] & [PERSON_NAME] Wedding ([GEOGRAPHIC_DATA] 7.27-1:00)" at bounding box center [189, 226] width 258 height 12
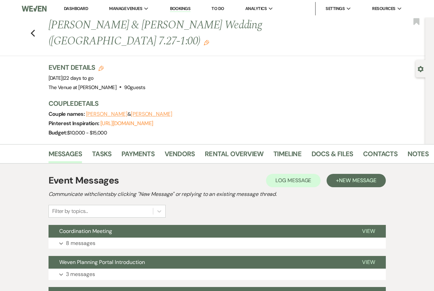
click at [305, 189] on div "Event Messages Log Log Message + New Message Communicate with clients by clicki…" at bounding box center [216, 196] width 337 height 44
click at [115, 238] on button "Expand 8 messages" at bounding box center [216, 243] width 337 height 11
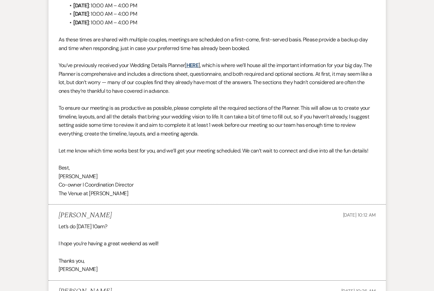
scroll to position [781, 0]
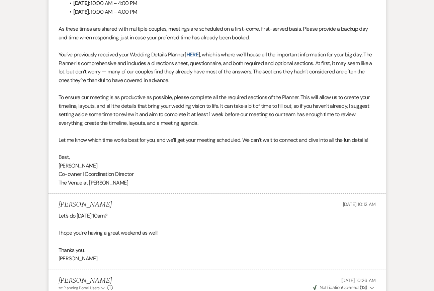
click at [195, 51] on link "HERE" at bounding box center [192, 54] width 12 height 7
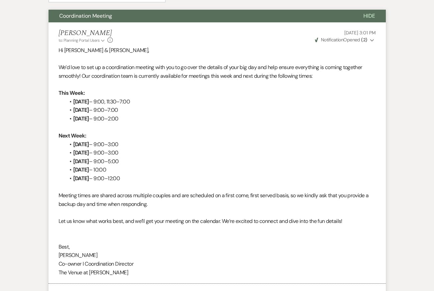
scroll to position [0, 0]
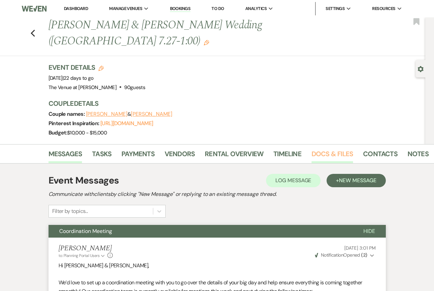
click at [332, 149] on link "Docs & Files" at bounding box center [331, 156] width 41 height 15
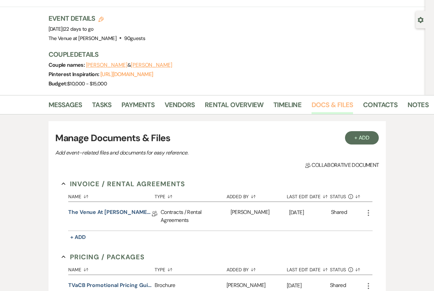
scroll to position [51, 0]
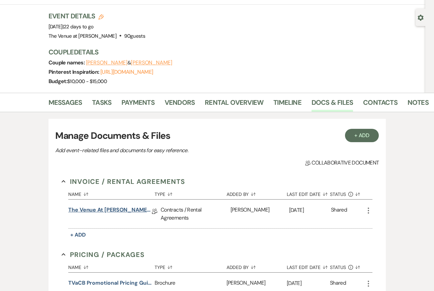
click at [122, 206] on link "The Venue at [PERSON_NAME] Wedding Contract-([DATE] [PERSON_NAME])" at bounding box center [110, 211] width 84 height 10
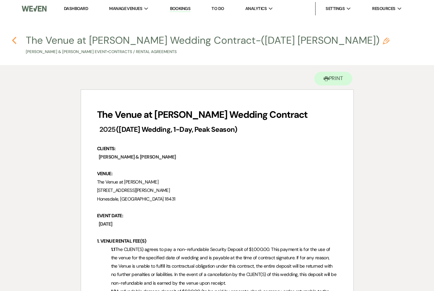
click at [13, 41] on use "button" at bounding box center [14, 40] width 4 height 7
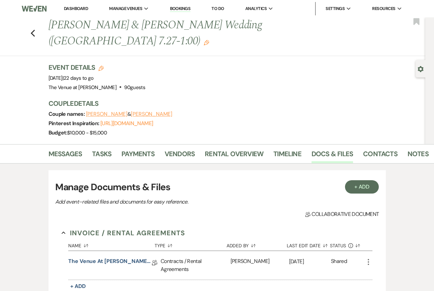
scroll to position [51, 0]
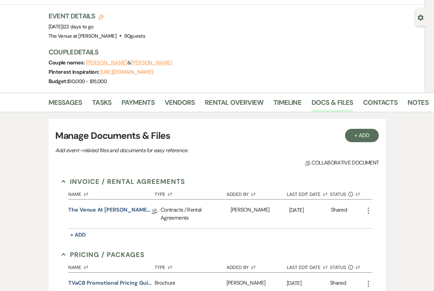
click at [162, 96] on li "Payments" at bounding box center [142, 104] width 43 height 16
click at [172, 97] on link "Vendors" at bounding box center [179, 104] width 30 height 15
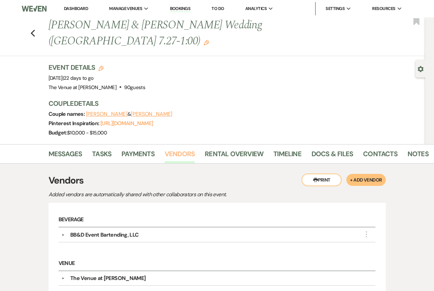
scroll to position [55, 0]
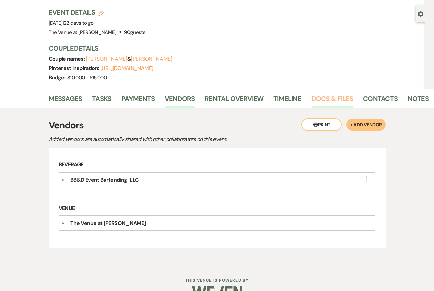
click at [328, 94] on link "Docs & Files" at bounding box center [331, 101] width 41 height 15
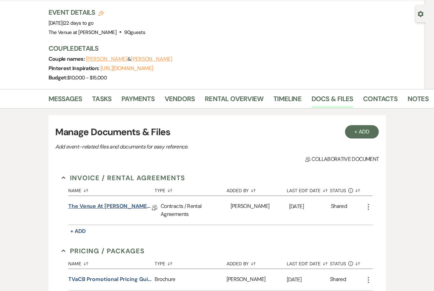
click at [122, 203] on link "The Venue at [PERSON_NAME] Wedding Contract-([DATE] [PERSON_NAME])" at bounding box center [110, 208] width 84 height 10
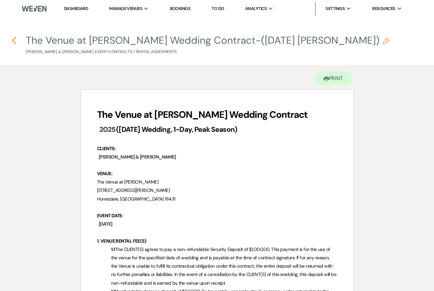
click at [15, 41] on icon "Previous" at bounding box center [14, 40] width 5 height 8
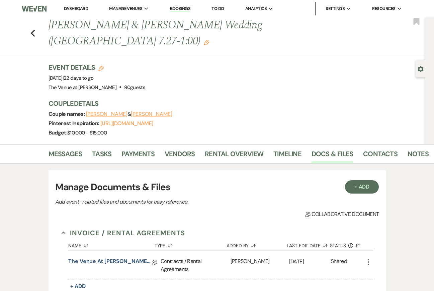
scroll to position [55, 0]
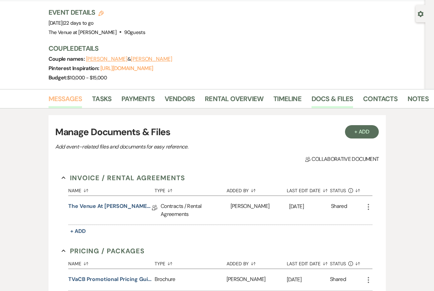
click at [65, 94] on link "Messages" at bounding box center [65, 101] width 34 height 15
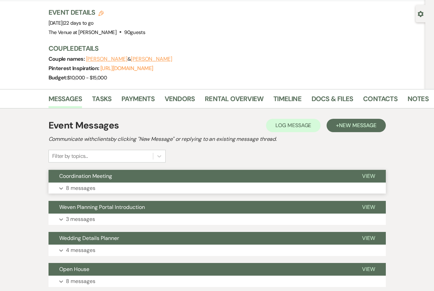
click at [112, 183] on button "Expand 8 messages" at bounding box center [216, 188] width 337 height 11
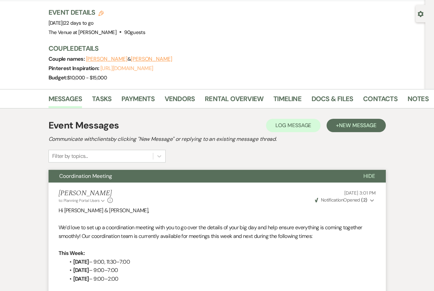
click at [118, 65] on link "[URL][DOMAIN_NAME]" at bounding box center [126, 68] width 52 height 7
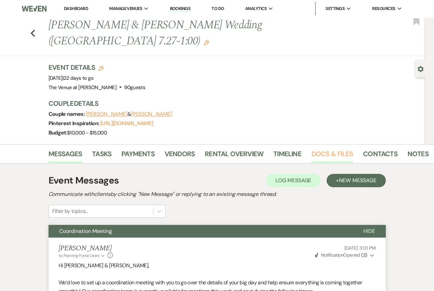
click at [324, 149] on link "Docs & Files" at bounding box center [331, 156] width 41 height 15
